Goal: Task Accomplishment & Management: Use online tool/utility

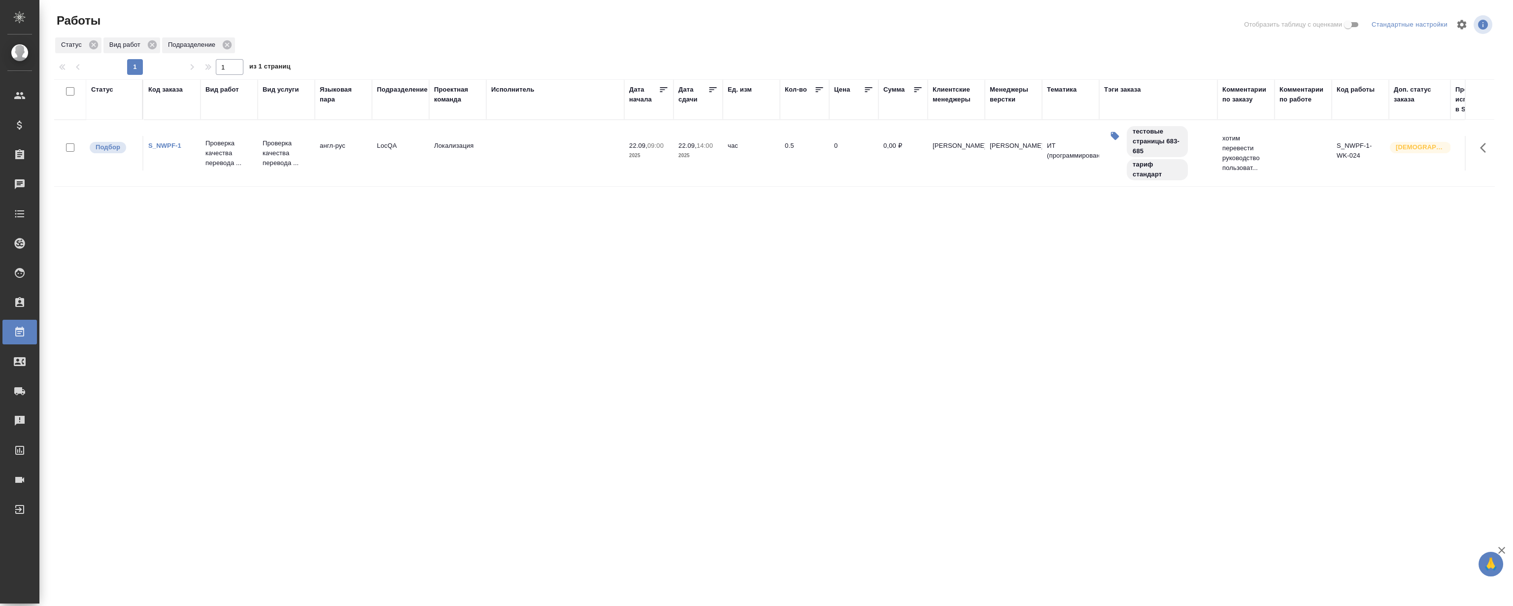
click at [161, 145] on link "S_NWPF-1" at bounding box center [164, 145] width 33 height 7
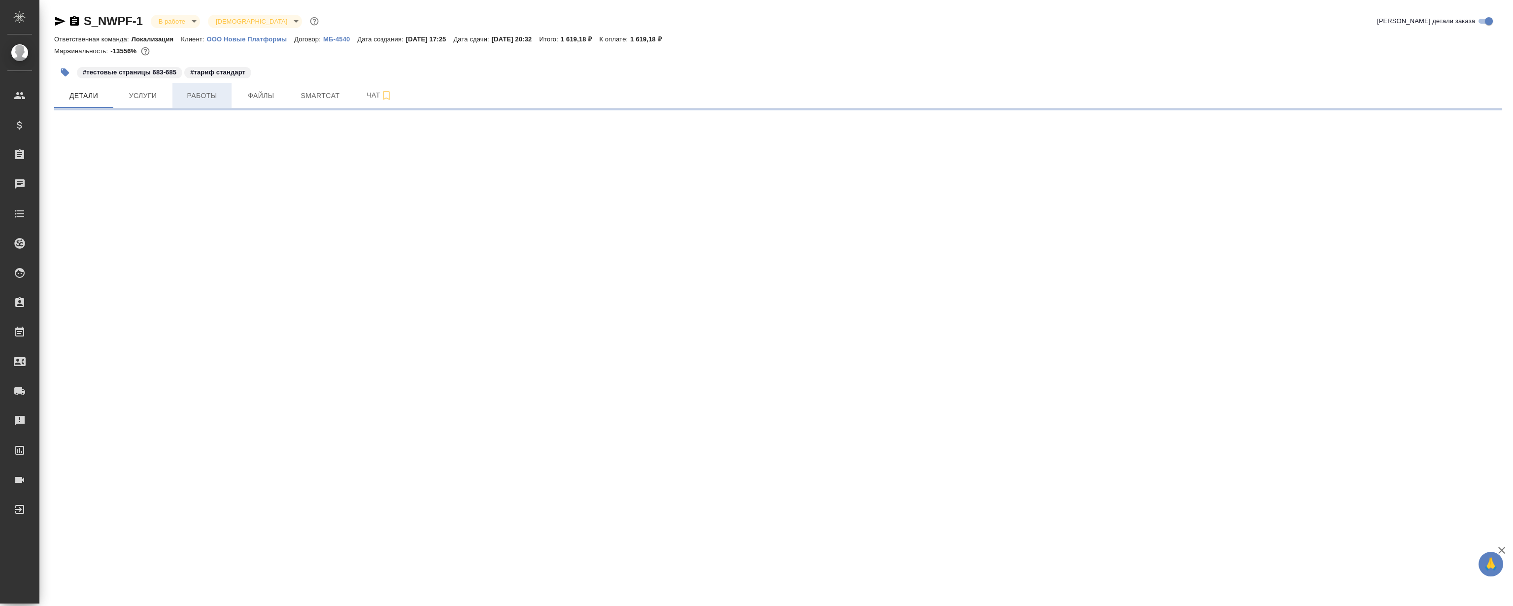
select select "RU"
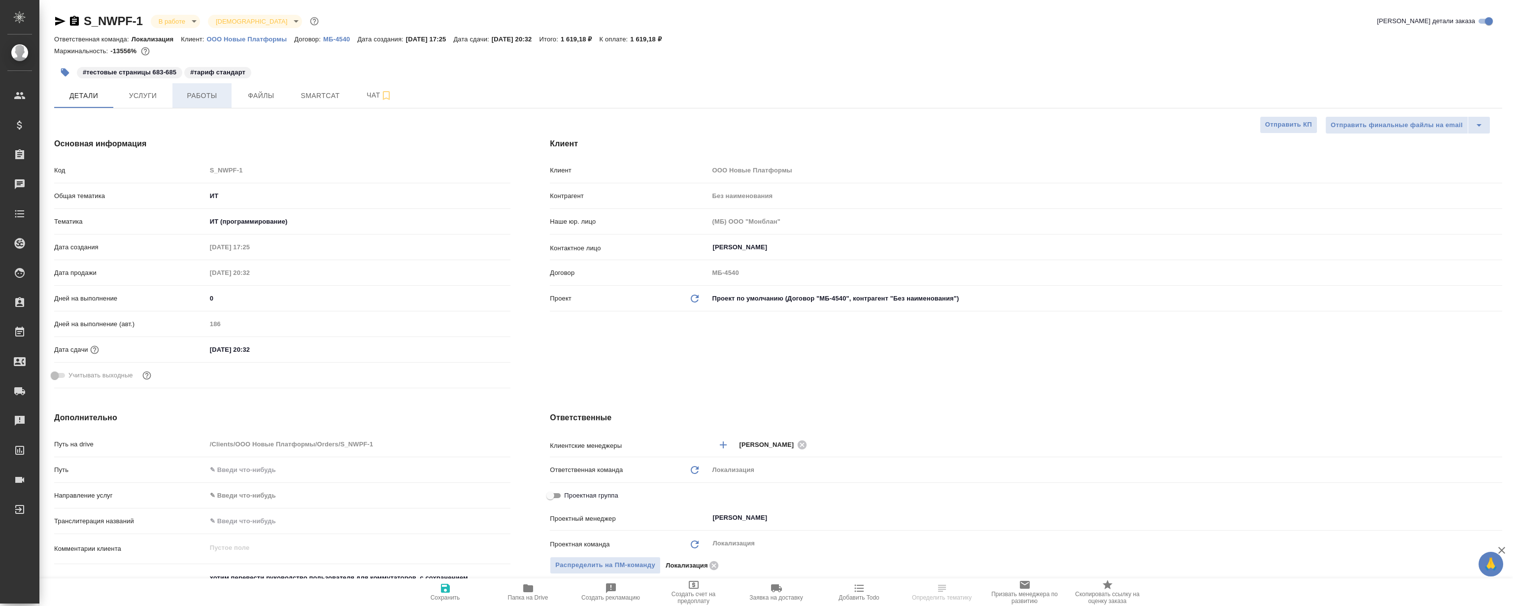
type textarea "x"
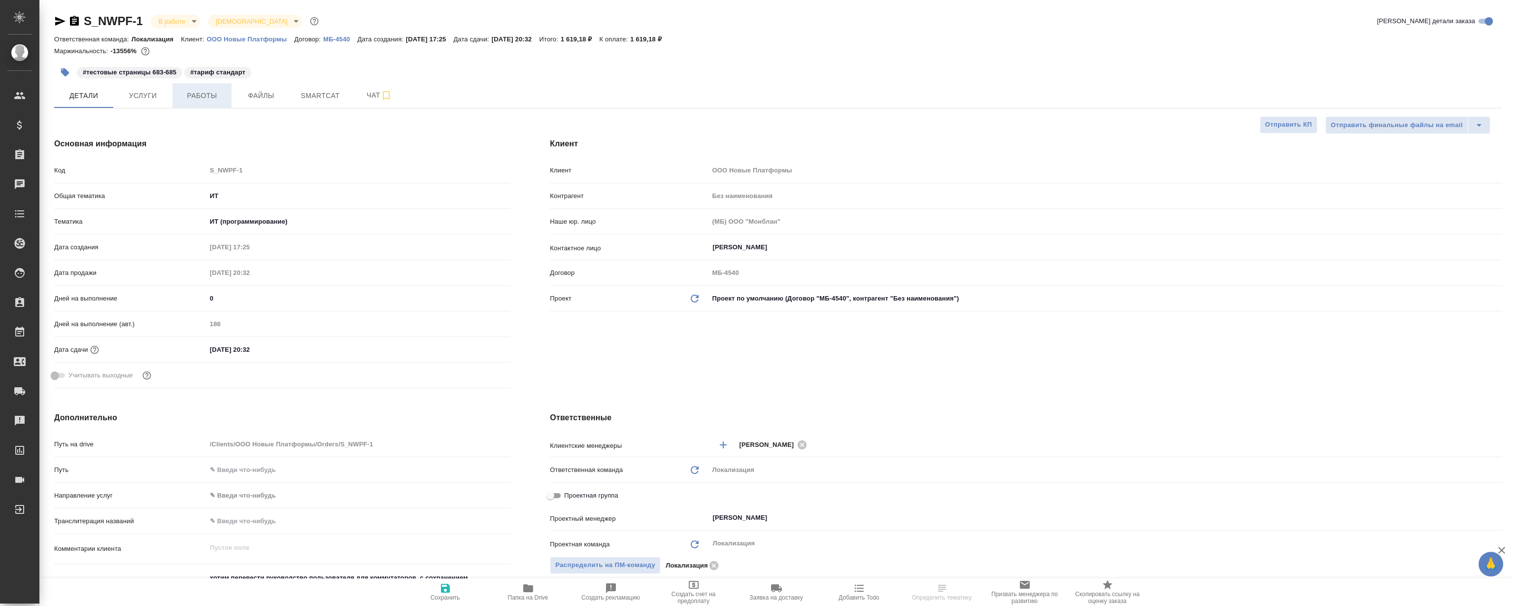
type textarea "x"
click at [196, 85] on button "Работы" at bounding box center [201, 95] width 59 height 25
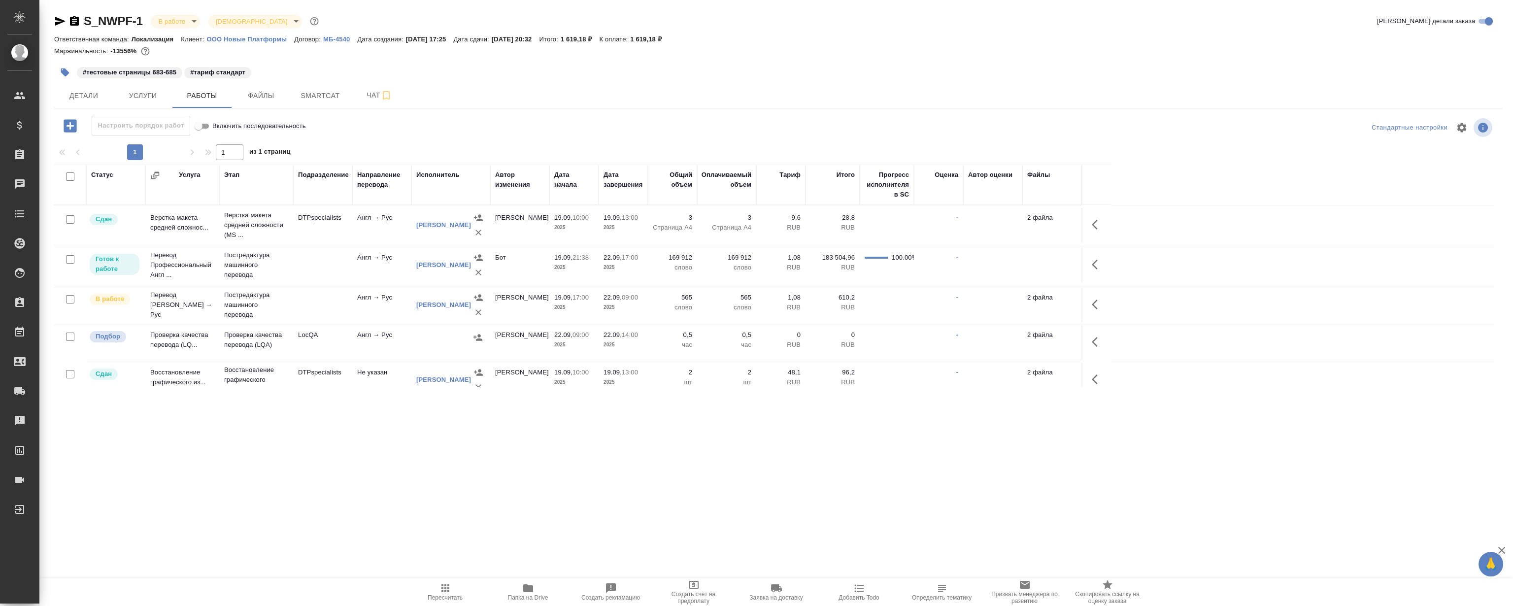
click at [843, 56] on div "Маржинальность: -13556%" at bounding box center [778, 51] width 1448 height 13
click at [94, 97] on span "Детали" at bounding box center [83, 96] width 47 height 12
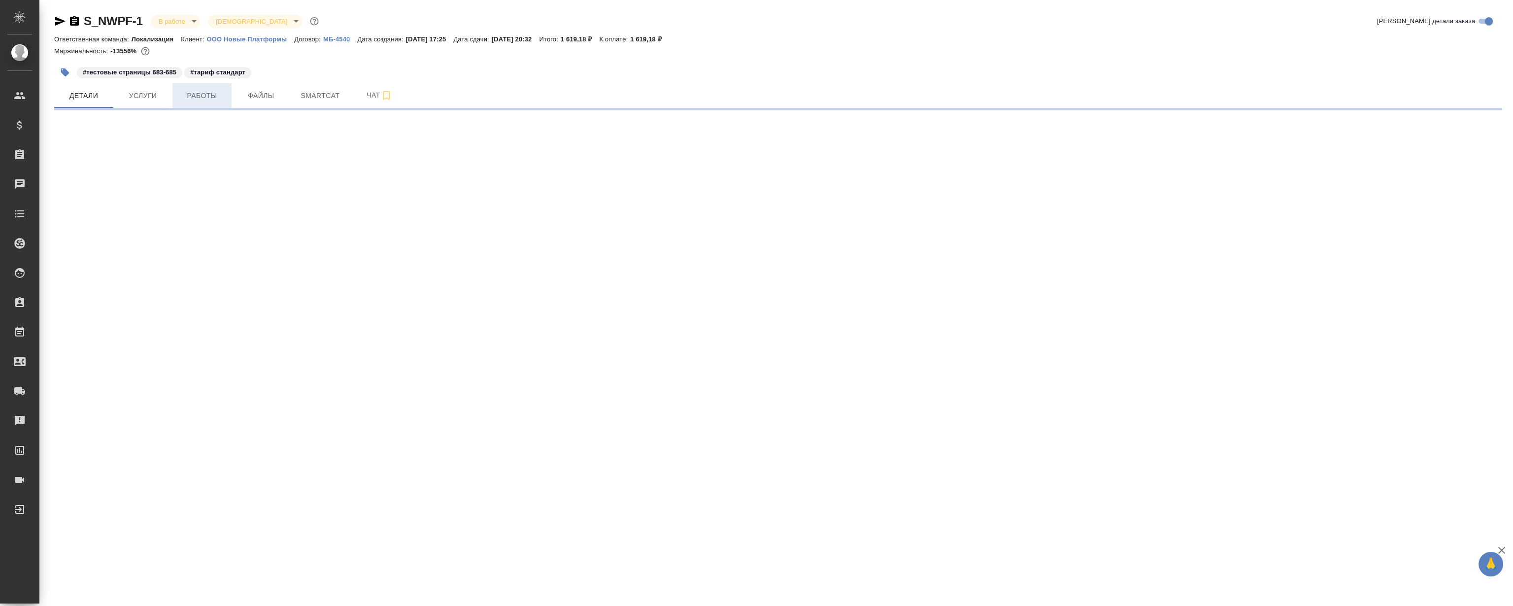
select select "RU"
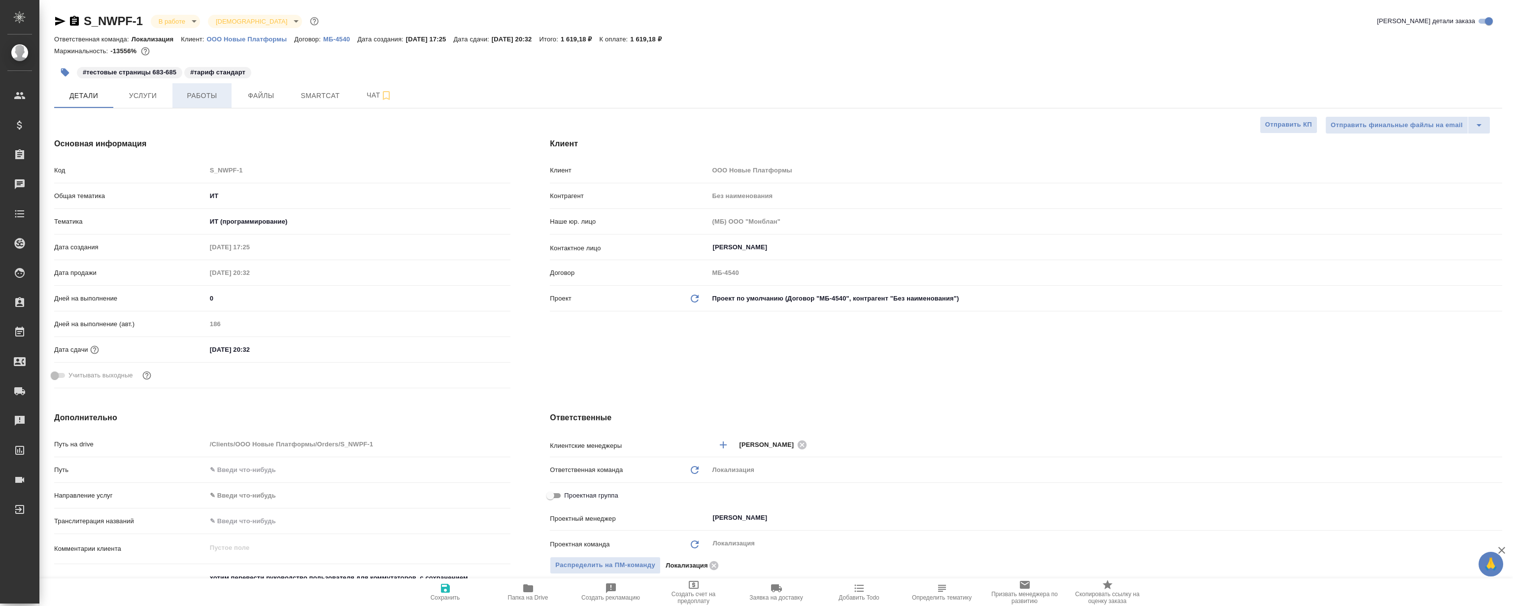
type textarea "x"
click at [321, 73] on div "#тестовые страницы 683-685 #тариф стандарт" at bounding box center [536, 73] width 965 height 22
click at [325, 92] on span "Smartcat" at bounding box center [320, 96] width 47 height 12
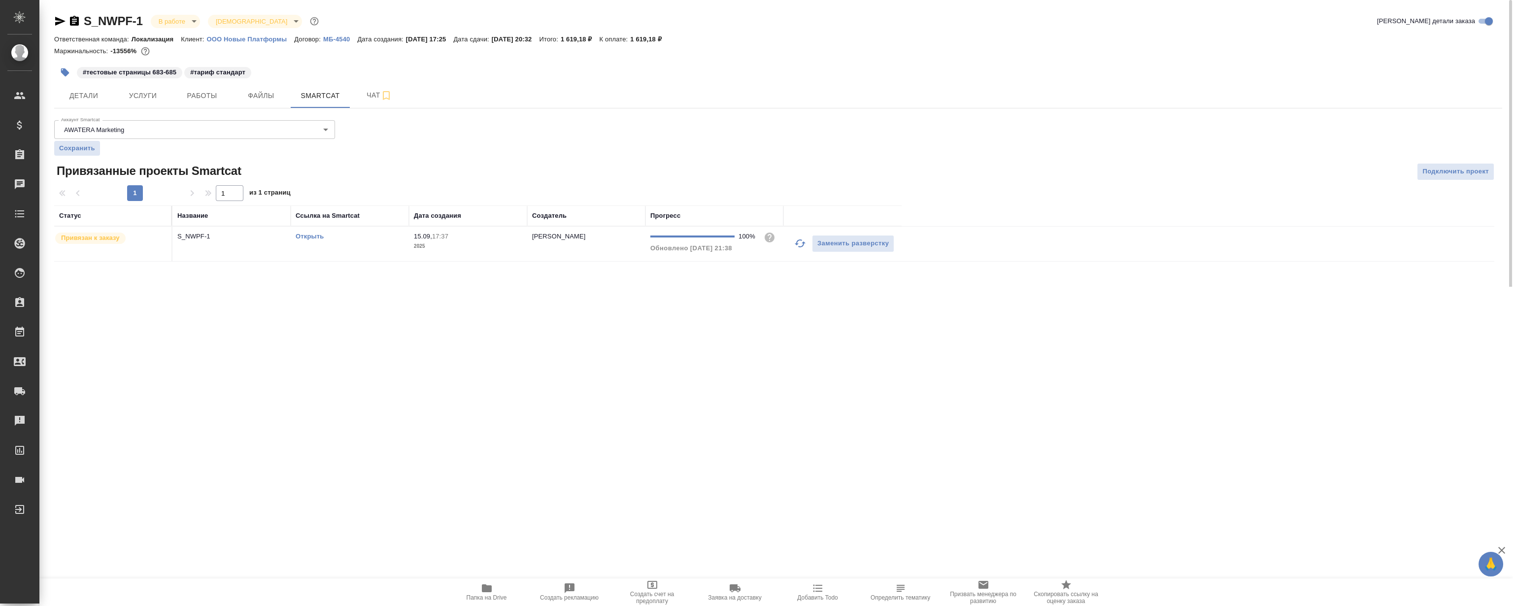
click at [302, 237] on link "Открыть" at bounding box center [310, 236] width 28 height 7
